Goal: Information Seeking & Learning: Learn about a topic

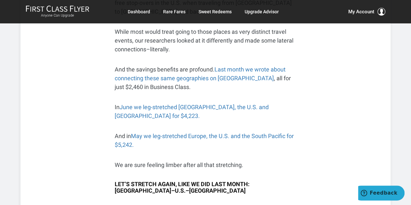
scroll to position [301, 0]
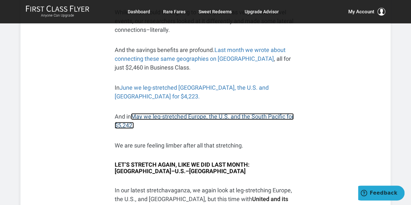
click at [240, 113] on link "May we leg-stretched Europe, the U.S. and the South Pacific for $5,242." at bounding box center [204, 121] width 179 height 16
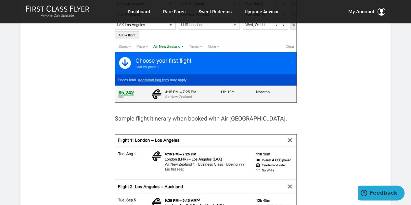
scroll to position [1259, 0]
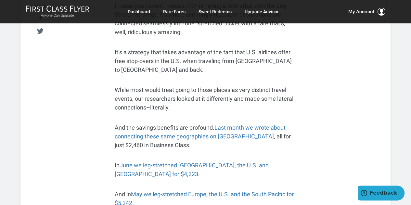
scroll to position [227, 0]
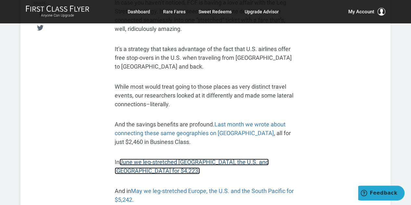
click at [220, 158] on link "June we leg-stretched [GEOGRAPHIC_DATA], the U.S. and [GEOGRAPHIC_DATA] for $4,…" at bounding box center [192, 166] width 154 height 16
